Goal: Find specific page/section: Find specific page/section

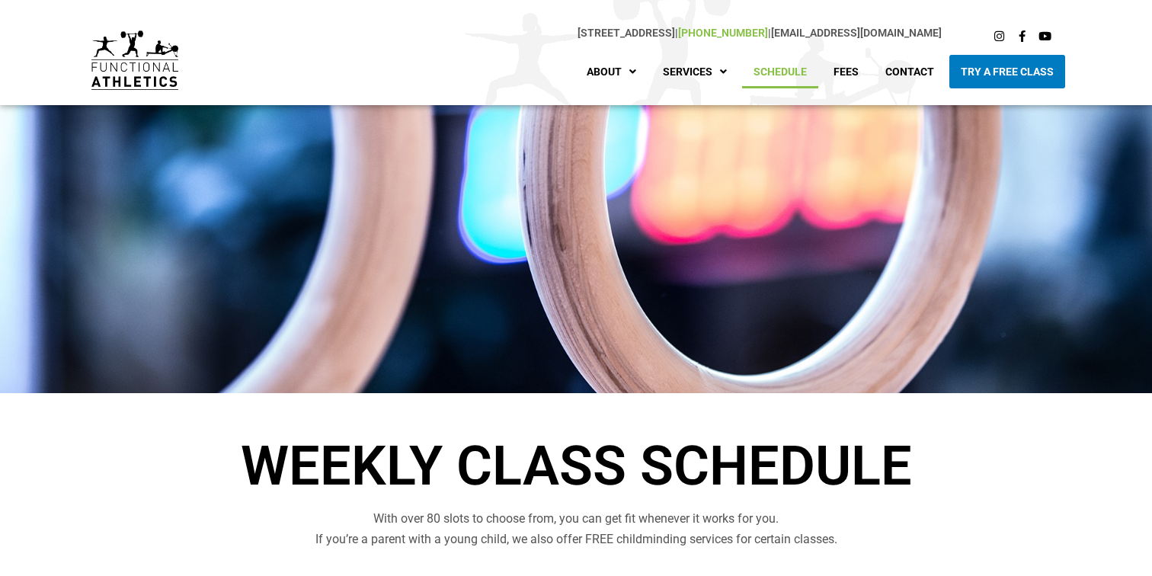
click at [798, 40] on p "[STREET_ADDRESS] | [PHONE_NUMBER] | [EMAIL_ADDRESS][DOMAIN_NAME]" at bounding box center [575, 33] width 733 height 18
click at [783, 48] on div "[STREET_ADDRESS] | [PHONE_NUMBER] | [EMAIL_ADDRESS][DOMAIN_NAME]" at bounding box center [575, 36] width 748 height 38
click at [775, 78] on link "Schedule" at bounding box center [780, 72] width 76 height 34
click at [777, 66] on link "Schedule" at bounding box center [780, 72] width 76 height 34
